Goal: Information Seeking & Learning: Learn about a topic

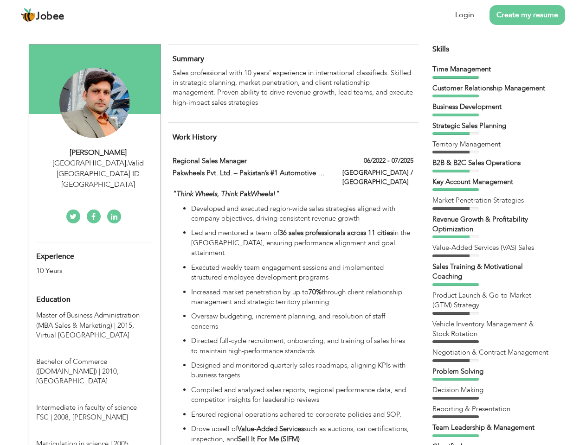
click at [95, 163] on div "[GEOGRAPHIC_DATA] , Valid [GEOGRAPHIC_DATA] ID [GEOGRAPHIC_DATA]" at bounding box center [98, 174] width 124 height 32
click at [98, 153] on div "[PERSON_NAME]" at bounding box center [98, 153] width 124 height 11
click at [98, 163] on div "[GEOGRAPHIC_DATA] , Valid [GEOGRAPHIC_DATA] ID [GEOGRAPHIC_DATA]" at bounding box center [98, 174] width 124 height 32
click at [95, 243] on div "Experience 10 Years" at bounding box center [83, 259] width 109 height 33
click at [84, 266] on div "10 Years" at bounding box center [84, 271] width 96 height 11
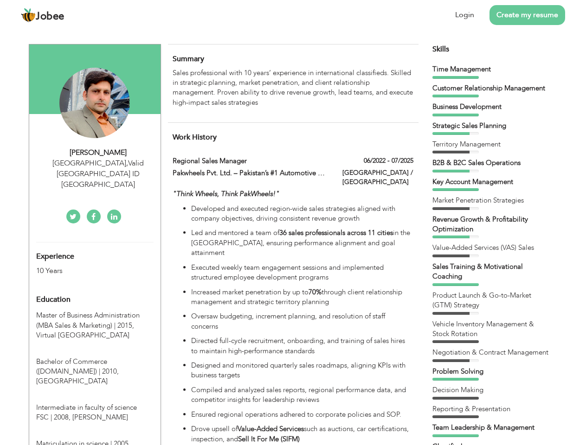
click at [95, 290] on div "Education" at bounding box center [83, 299] width 109 height 19
click at [95, 311] on span "Master of Business Administration (MBA Sales & Marketing) | 2015," at bounding box center [87, 320] width 103 height 19
click at [95, 357] on span "Bachelor of Commerce ([DOMAIN_NAME]) | 2010," at bounding box center [77, 366] width 83 height 19
click at [95, 403] on span "Intermediate in faculty of science FSC | 2008," at bounding box center [86, 412] width 101 height 19
click at [95, 439] on span "Matriculation in science | 2005," at bounding box center [83, 443] width 94 height 9
